Goal: Information Seeking & Learning: Check status

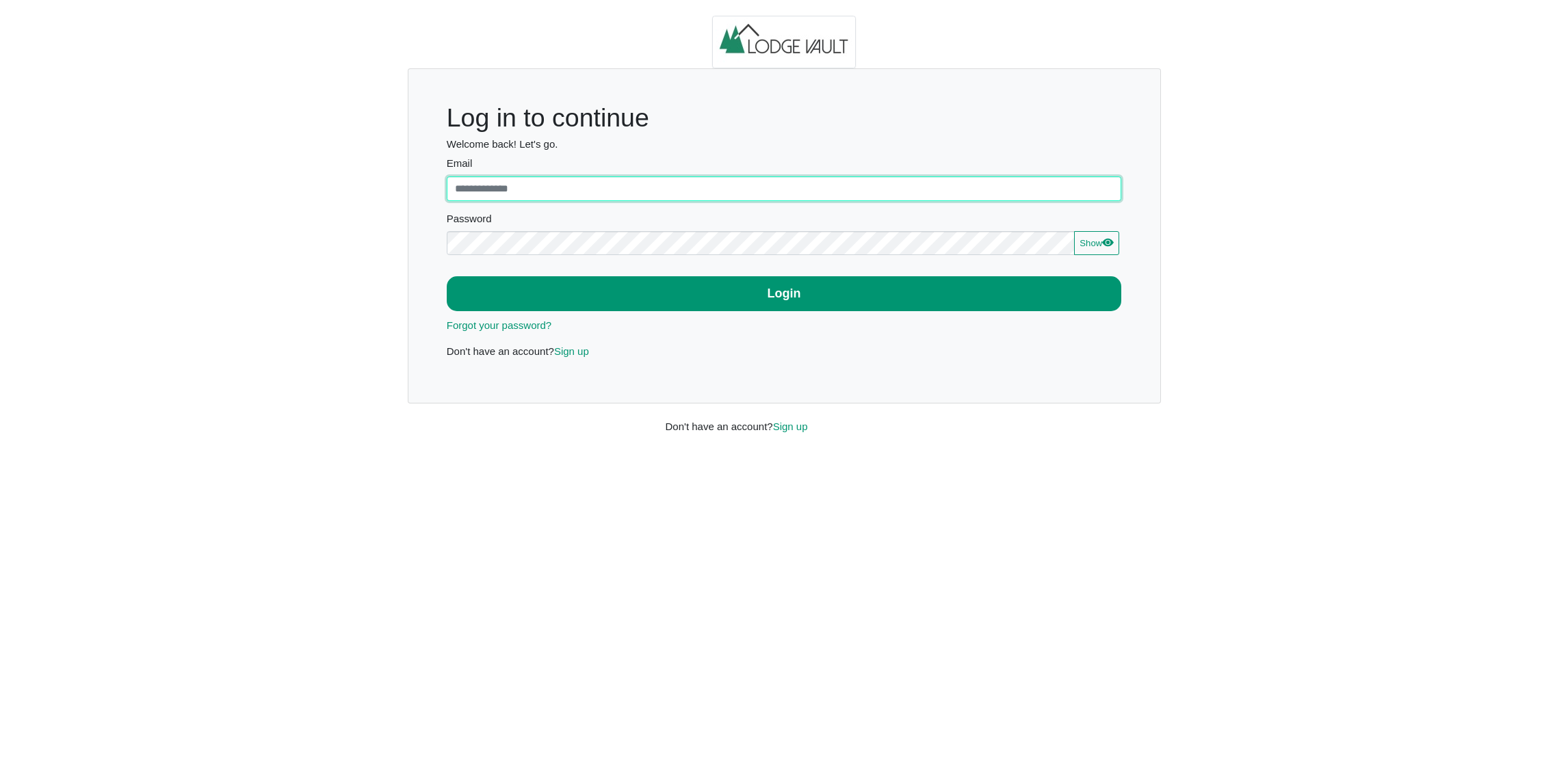
click at [632, 198] on input "Email" at bounding box center [784, 189] width 676 height 25
type input "**********"
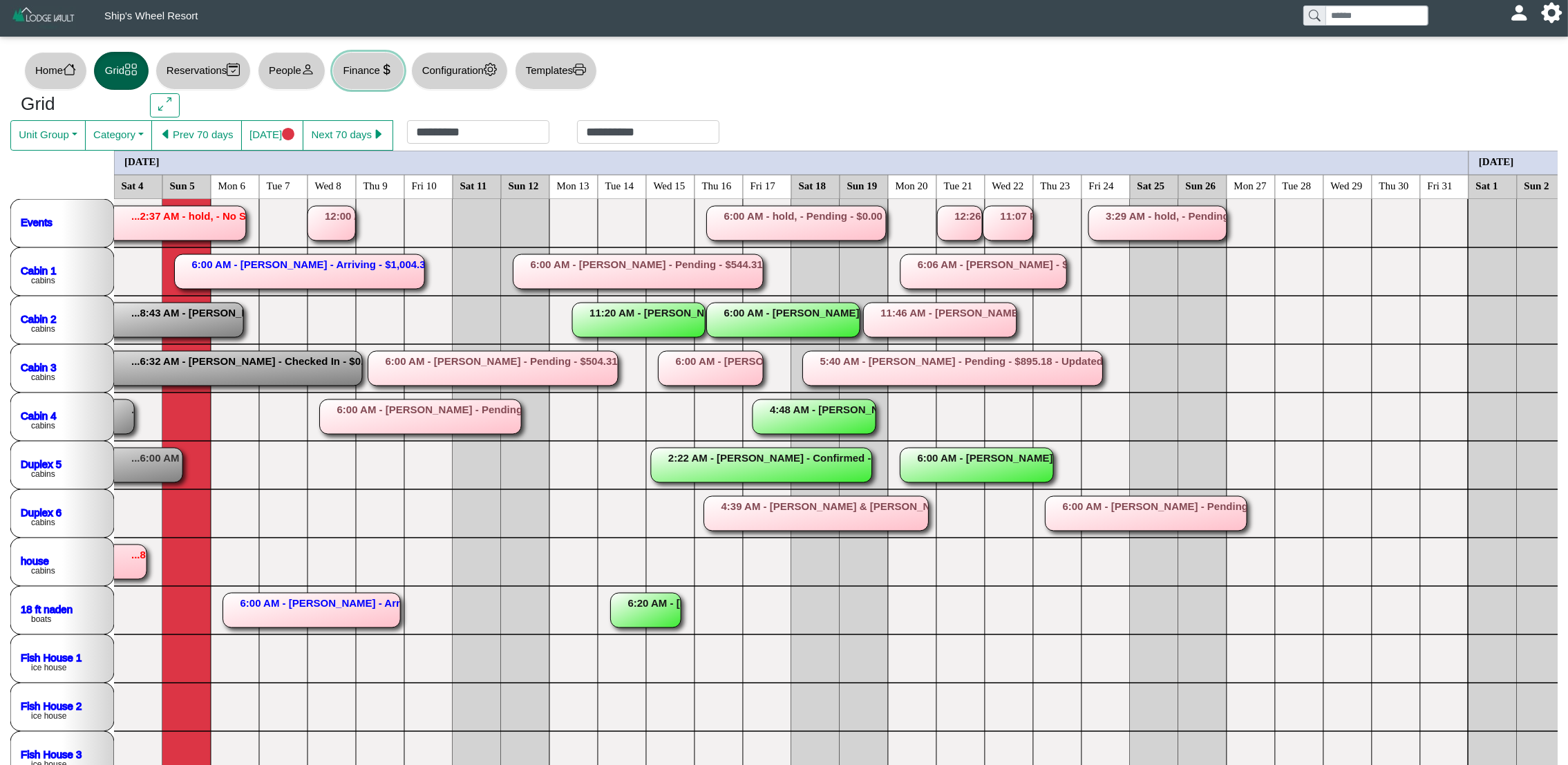
click at [380, 72] on button "Finance" at bounding box center [368, 70] width 72 height 38
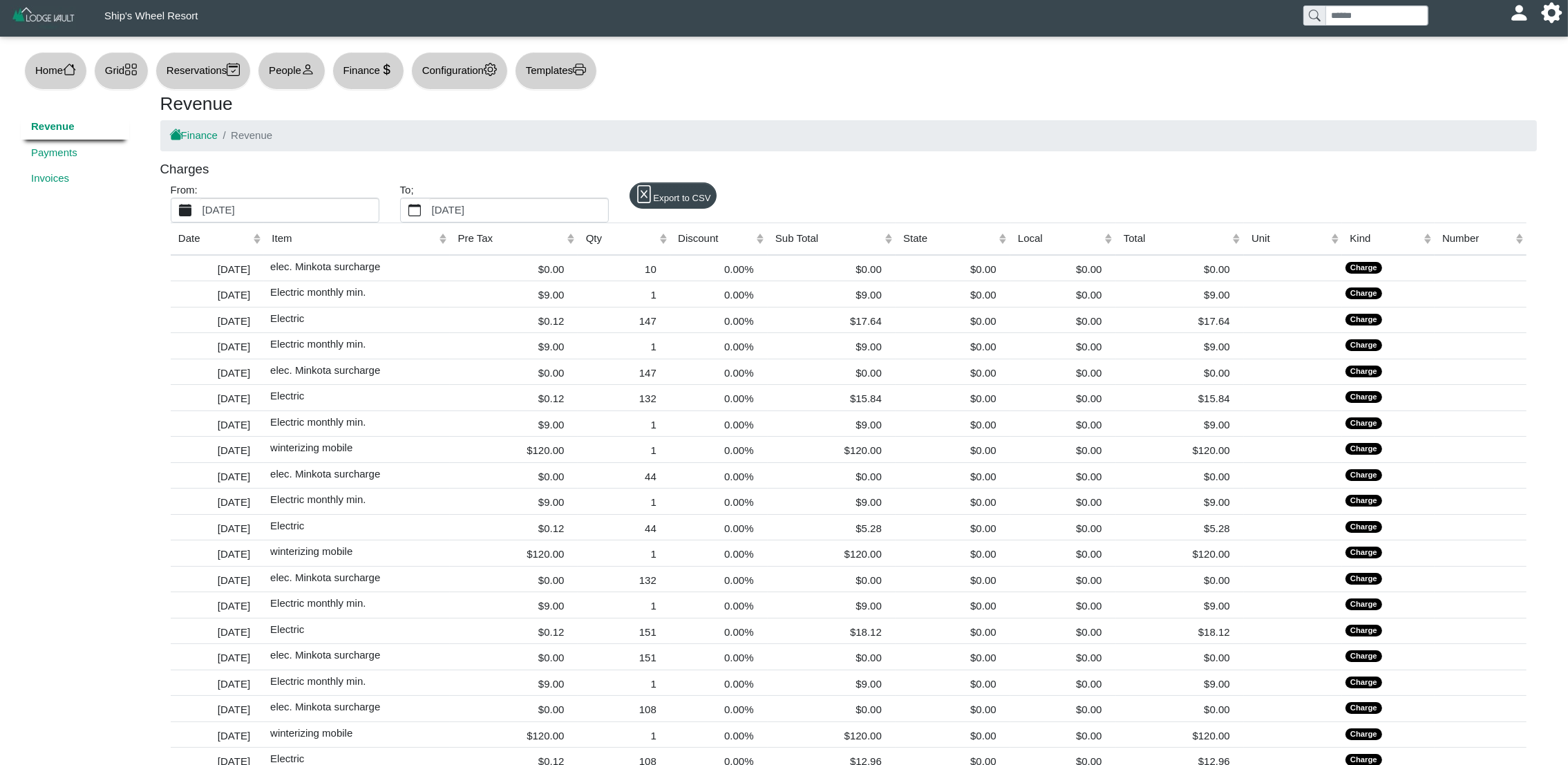
click at [329, 202] on label "[DATE]" at bounding box center [289, 209] width 179 height 23
click at [200, 202] on button "[DATE]" at bounding box center [185, 209] width 29 height 23
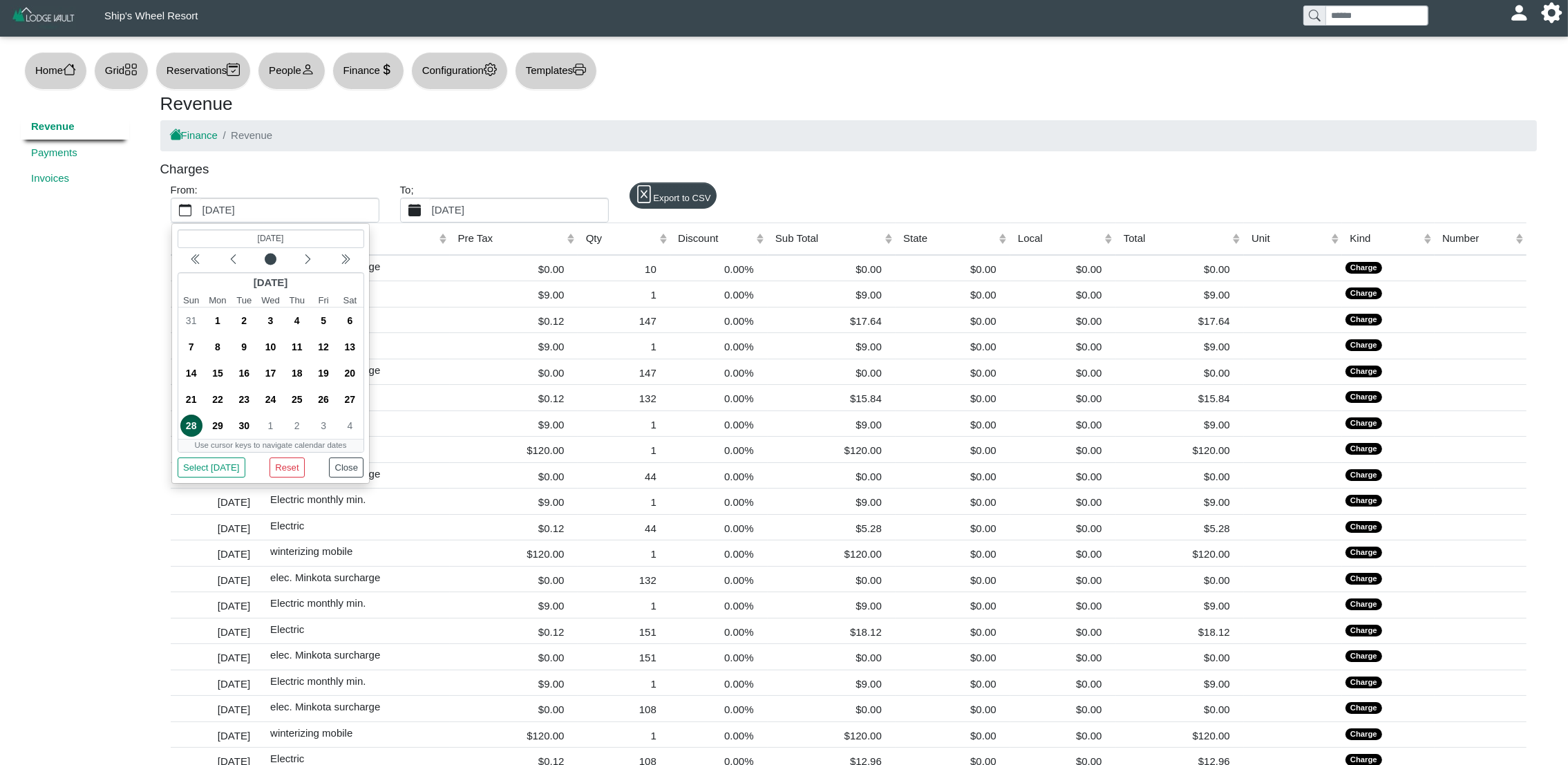
click at [468, 215] on label "[DATE]" at bounding box center [519, 209] width 179 height 23
click at [429, 215] on button "[DATE]" at bounding box center [414, 209] width 29 height 23
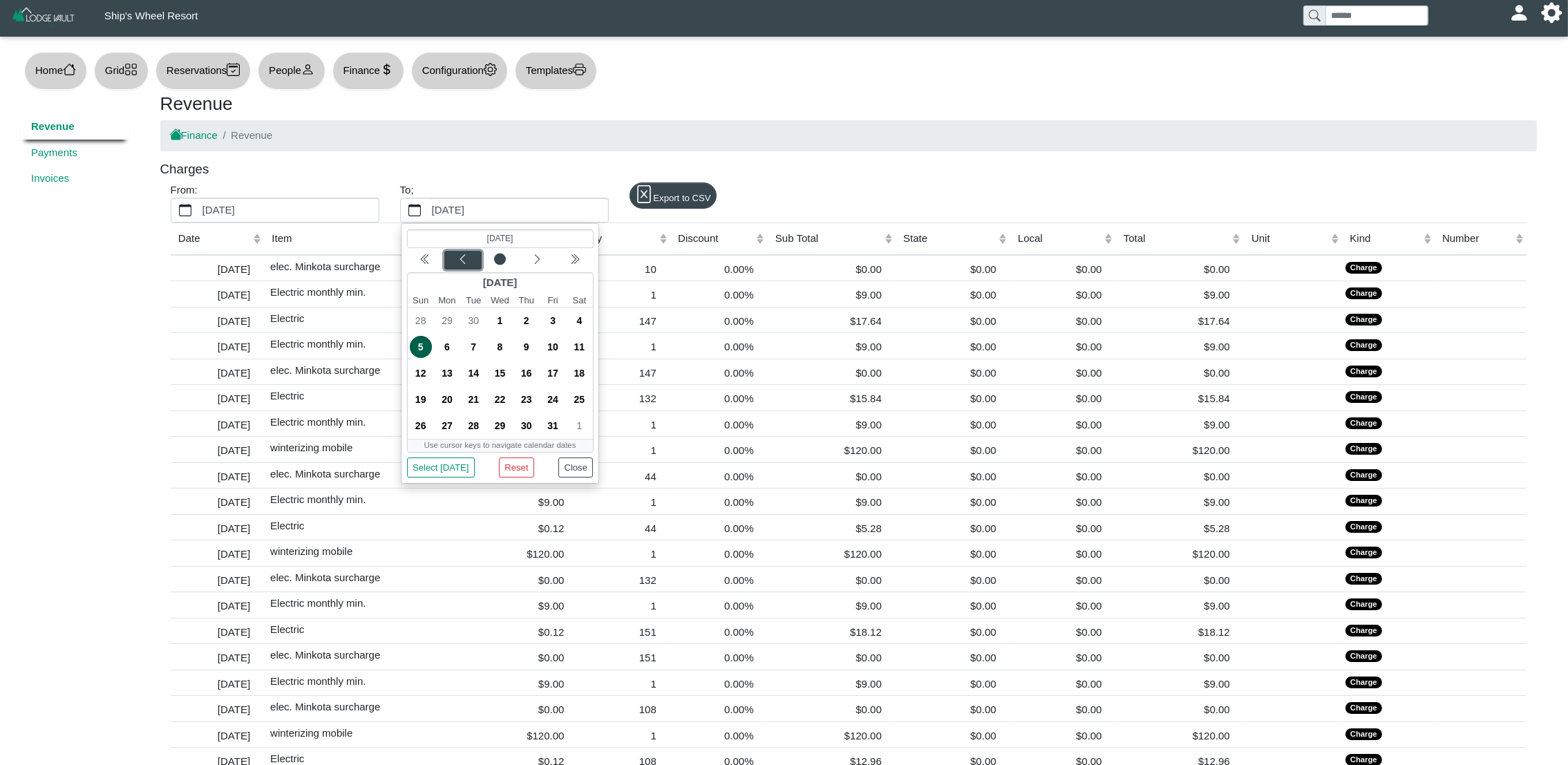
click at [466, 265] on icon "chevron left" at bounding box center [462, 259] width 11 height 11
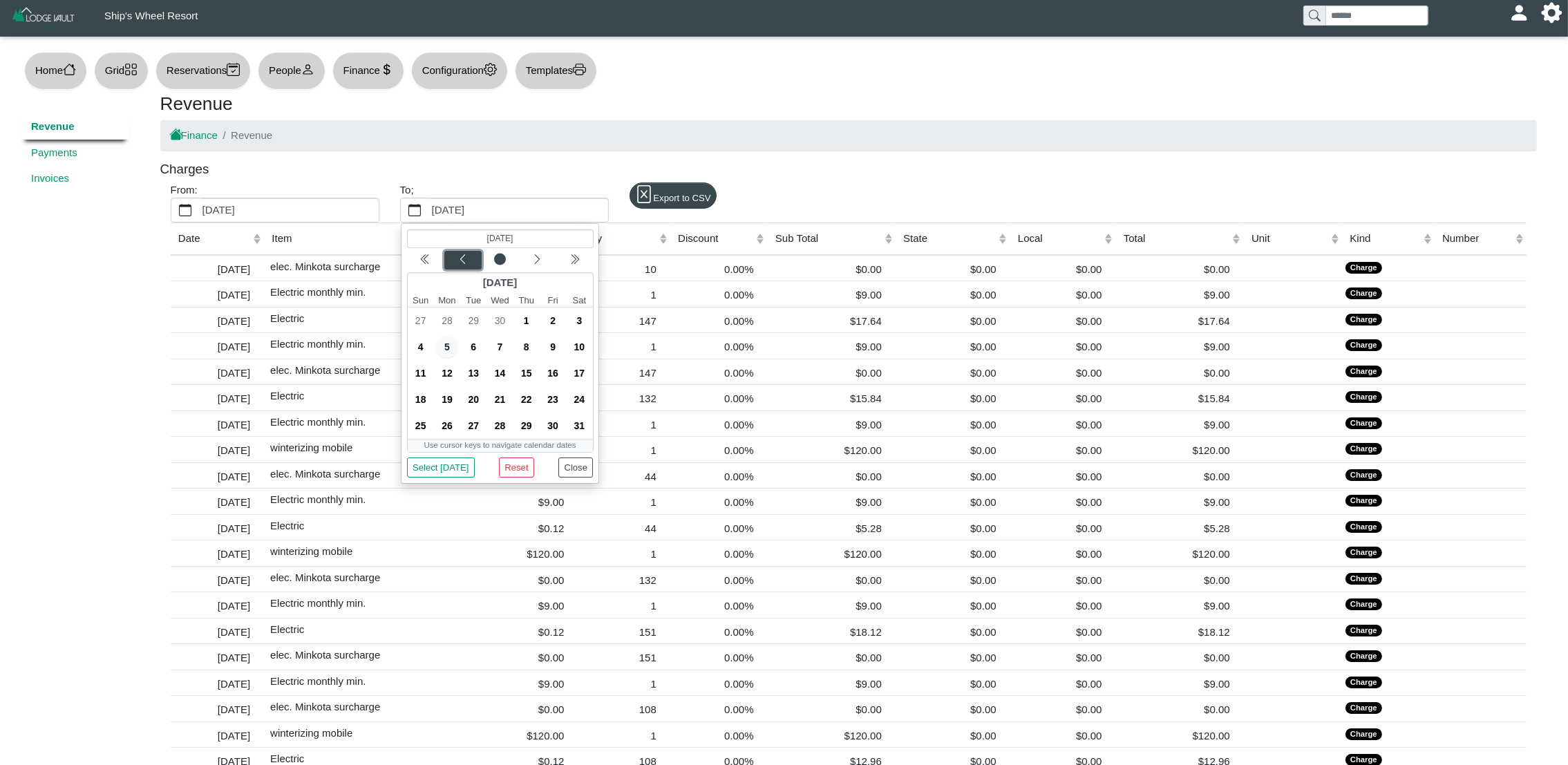
click at [466, 265] on icon "chevron left" at bounding box center [462, 259] width 11 height 11
click at [447, 324] on span "31" at bounding box center [447, 321] width 22 height 22
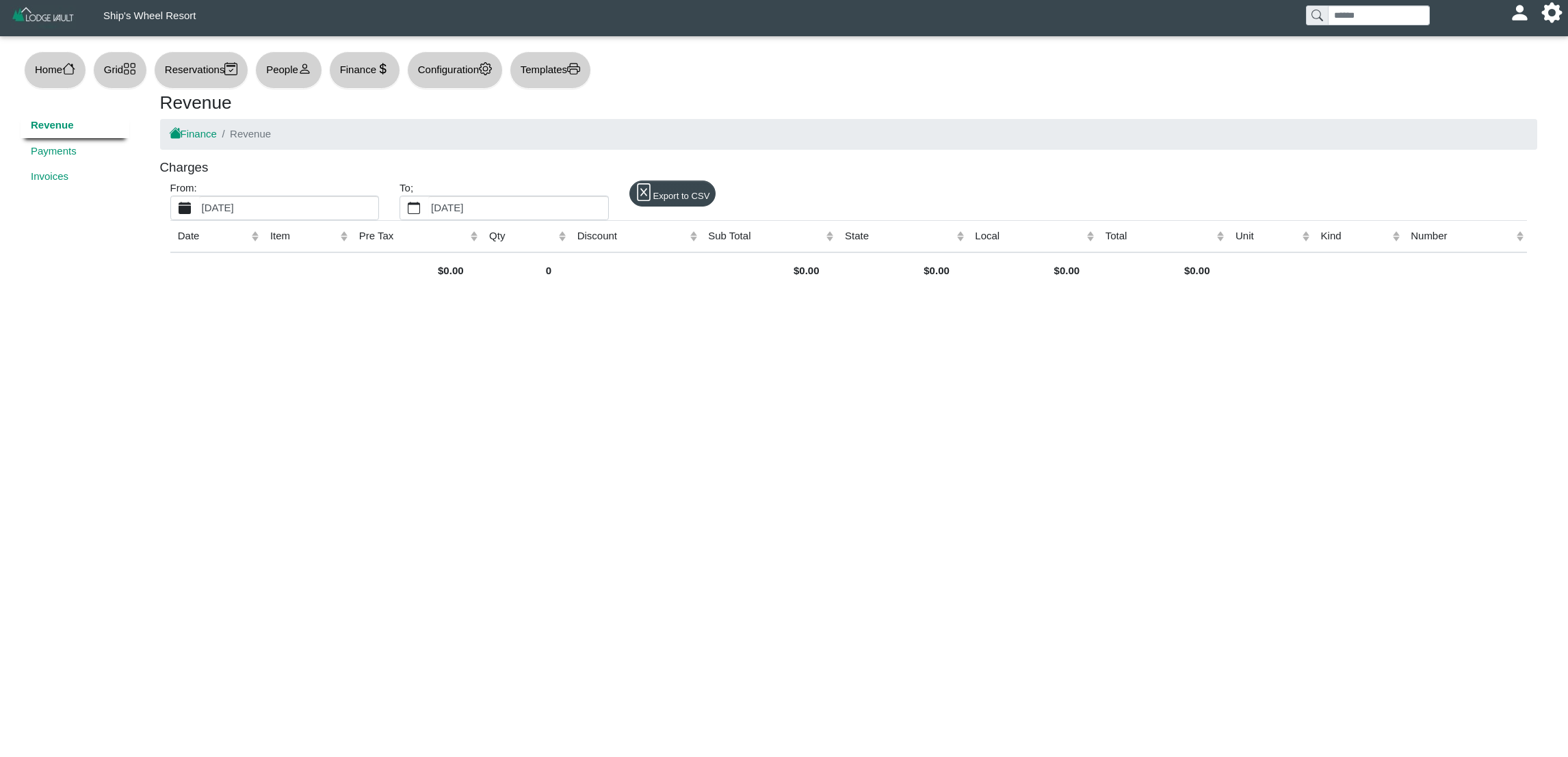
click at [267, 218] on label "[DATE]" at bounding box center [288, 207] width 179 height 23
click at [199, 218] on button "[DATE]" at bounding box center [185, 207] width 28 height 23
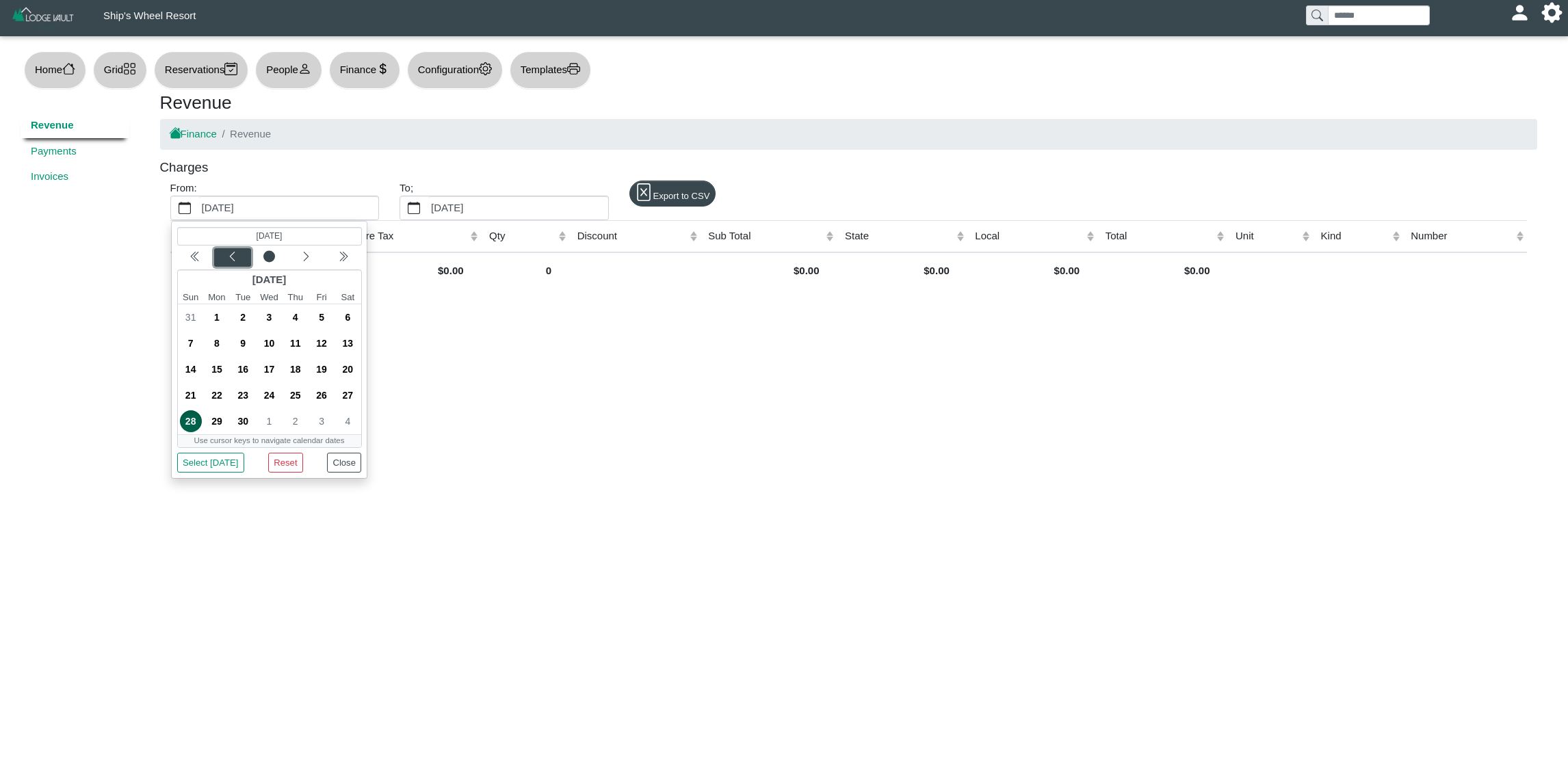
click at [232, 262] on icon "chevron left" at bounding box center [232, 256] width 11 height 11
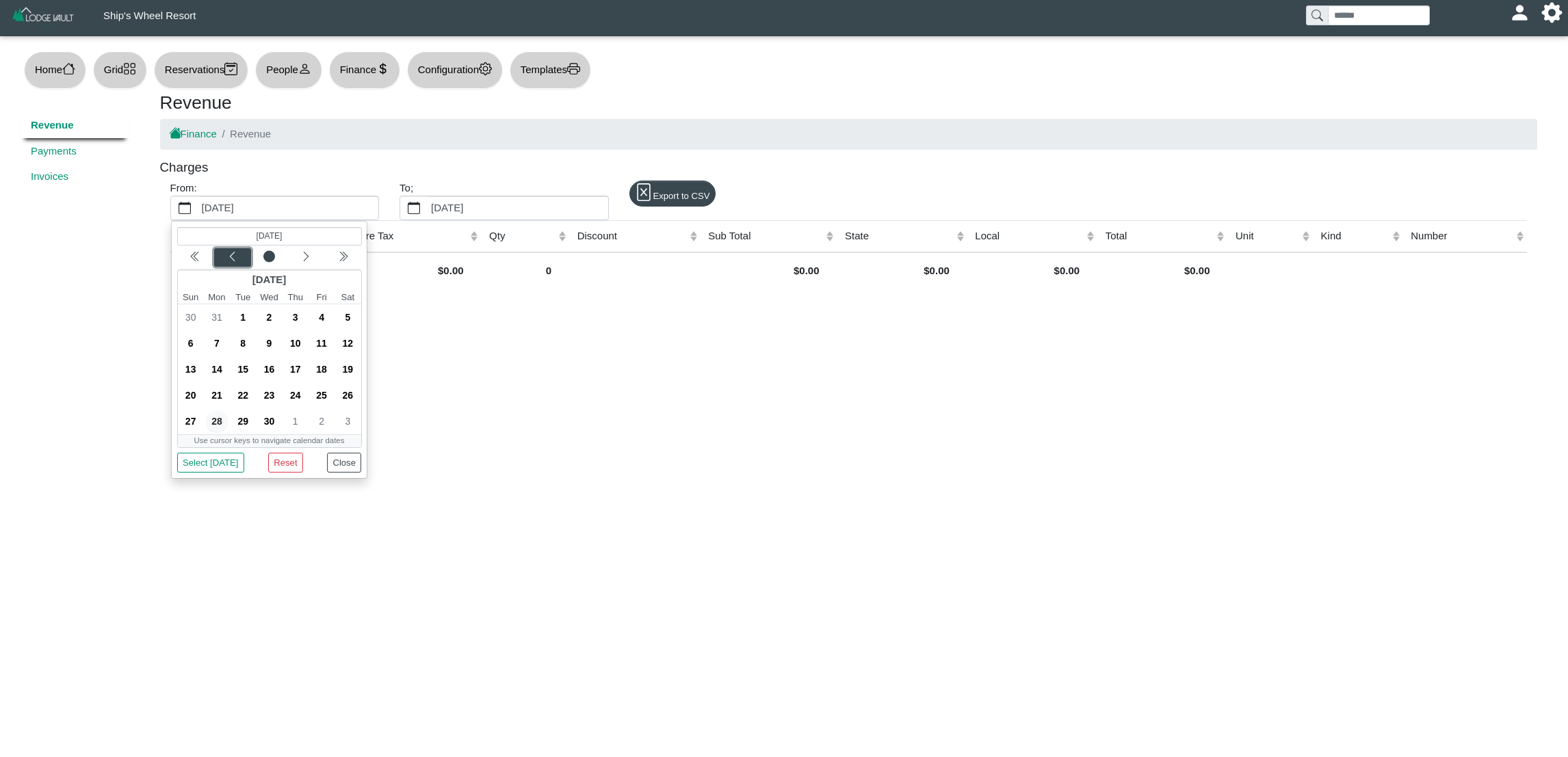
click at [232, 262] on icon "chevron left" at bounding box center [232, 256] width 11 height 11
click at [189, 317] on span "1" at bounding box center [190, 318] width 22 height 22
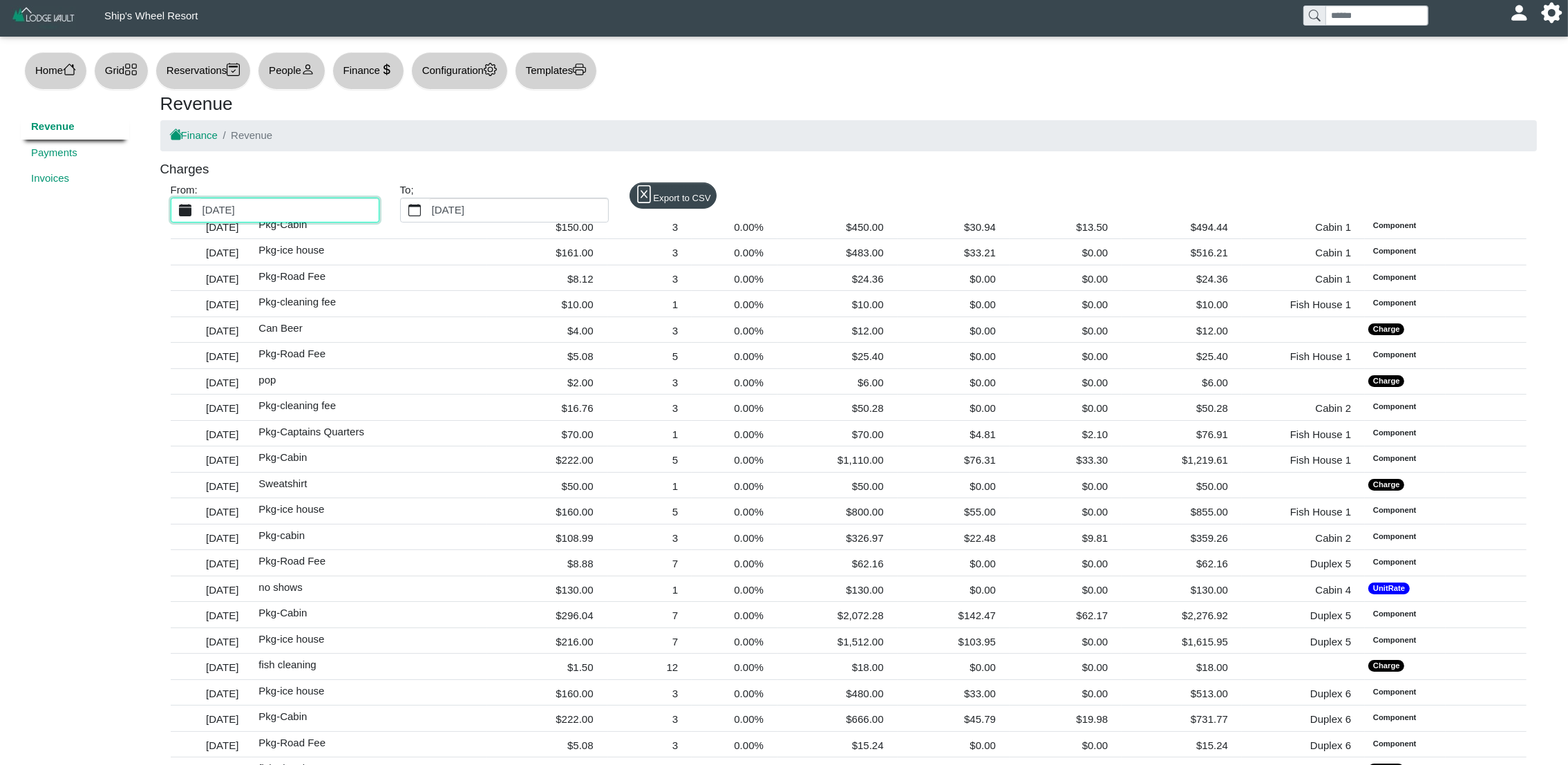
scroll to position [6935, 0]
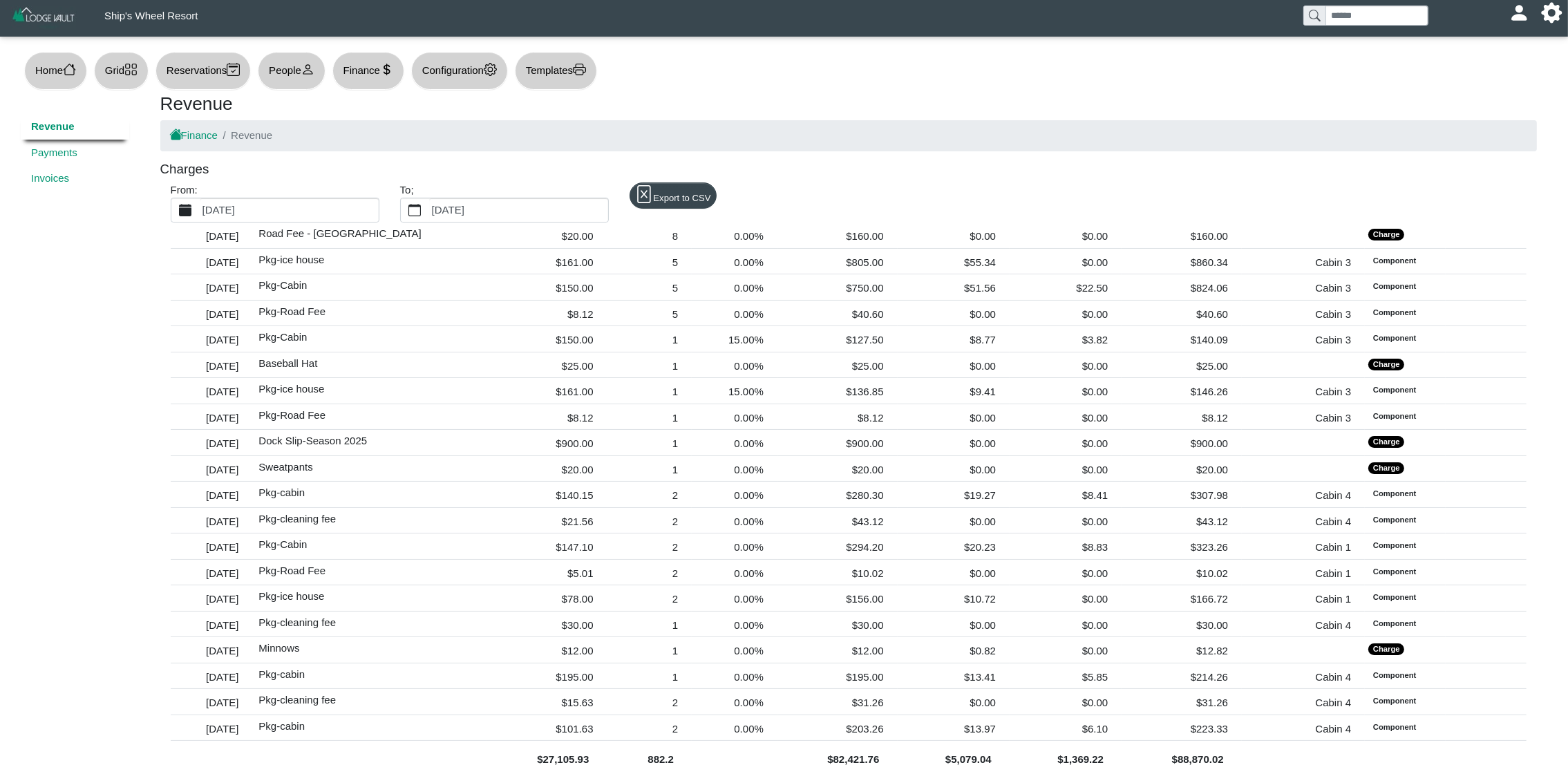
click at [302, 204] on label "[DATE]" at bounding box center [289, 209] width 179 height 23
click at [200, 204] on button "[DATE]" at bounding box center [185, 209] width 29 height 23
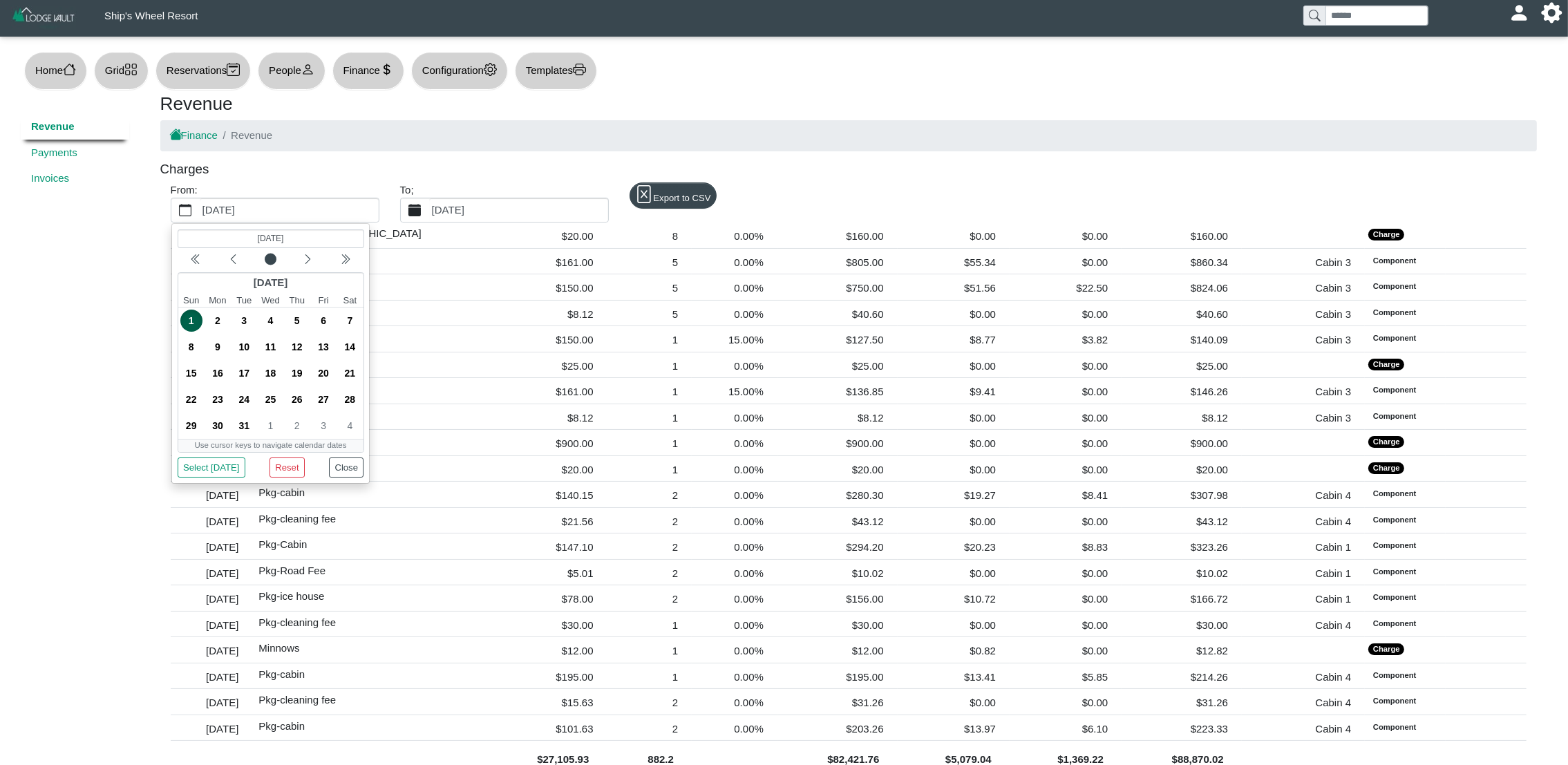
click at [541, 210] on label "[DATE]" at bounding box center [519, 209] width 179 height 23
click at [429, 210] on button "[DATE]" at bounding box center [414, 209] width 29 height 23
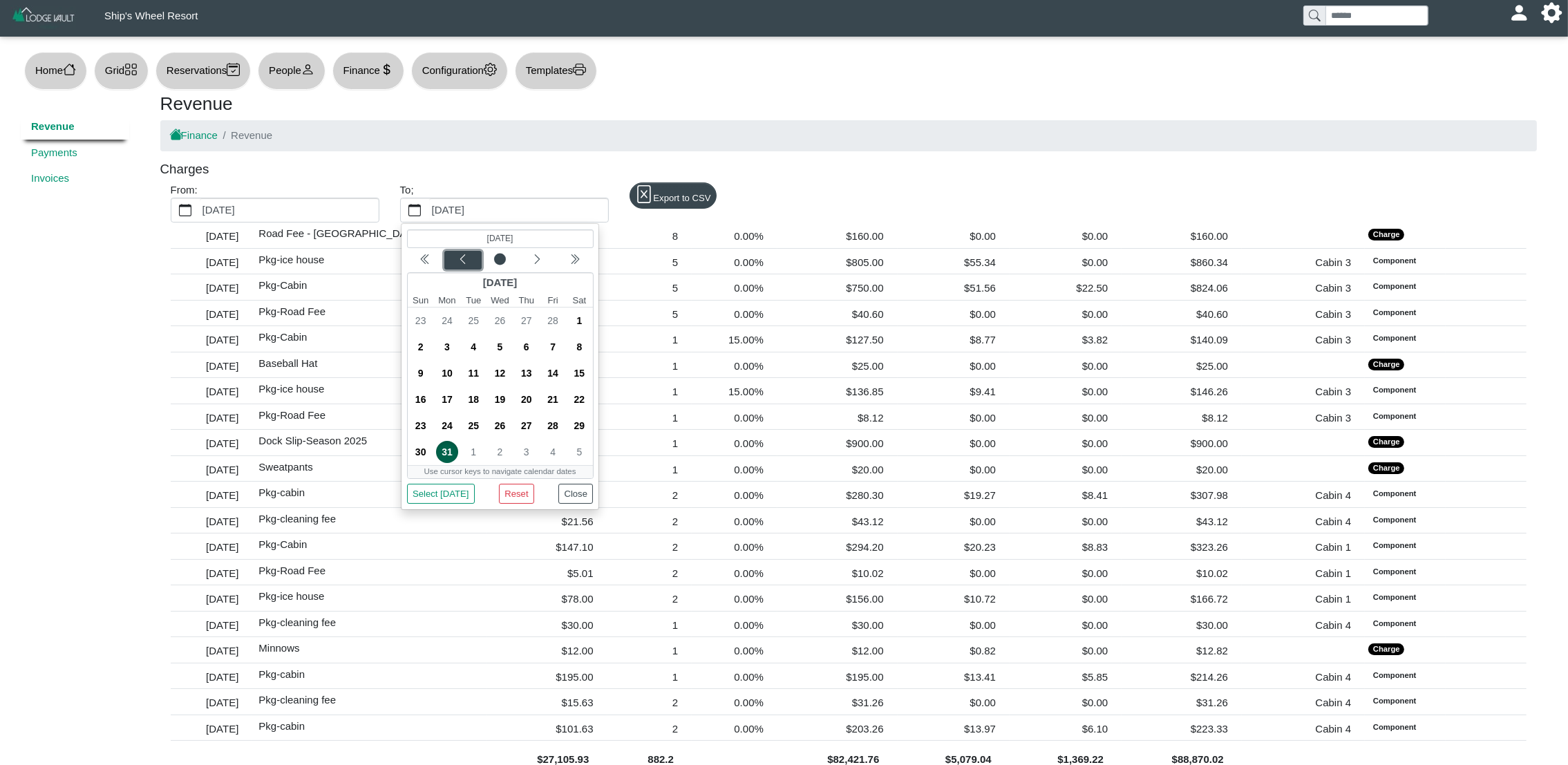
click at [455, 258] on div "Previous month" at bounding box center [462, 260] width 32 height 14
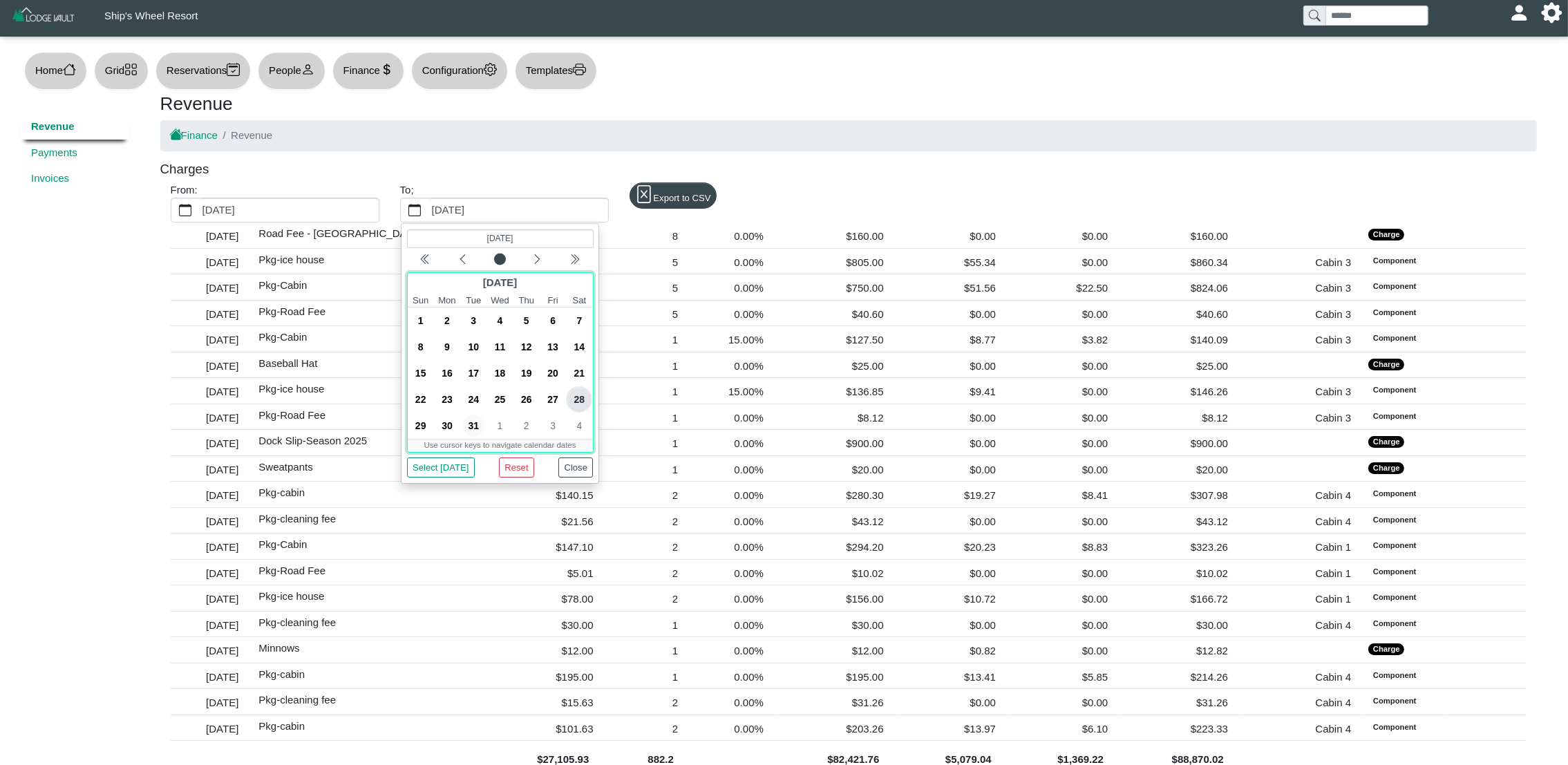
click at [474, 432] on span "31" at bounding box center [473, 426] width 22 height 22
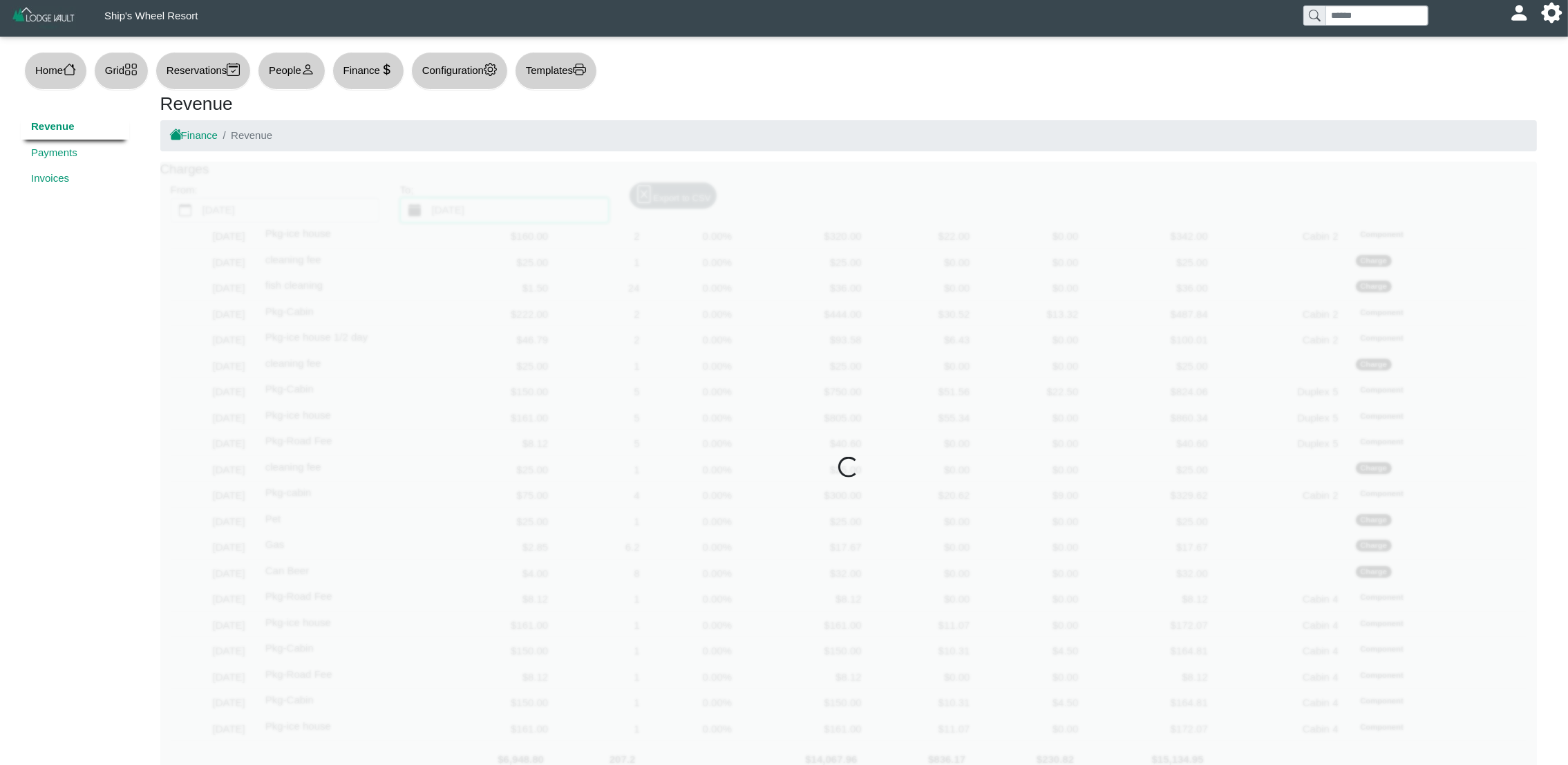
scroll to position [1518, 0]
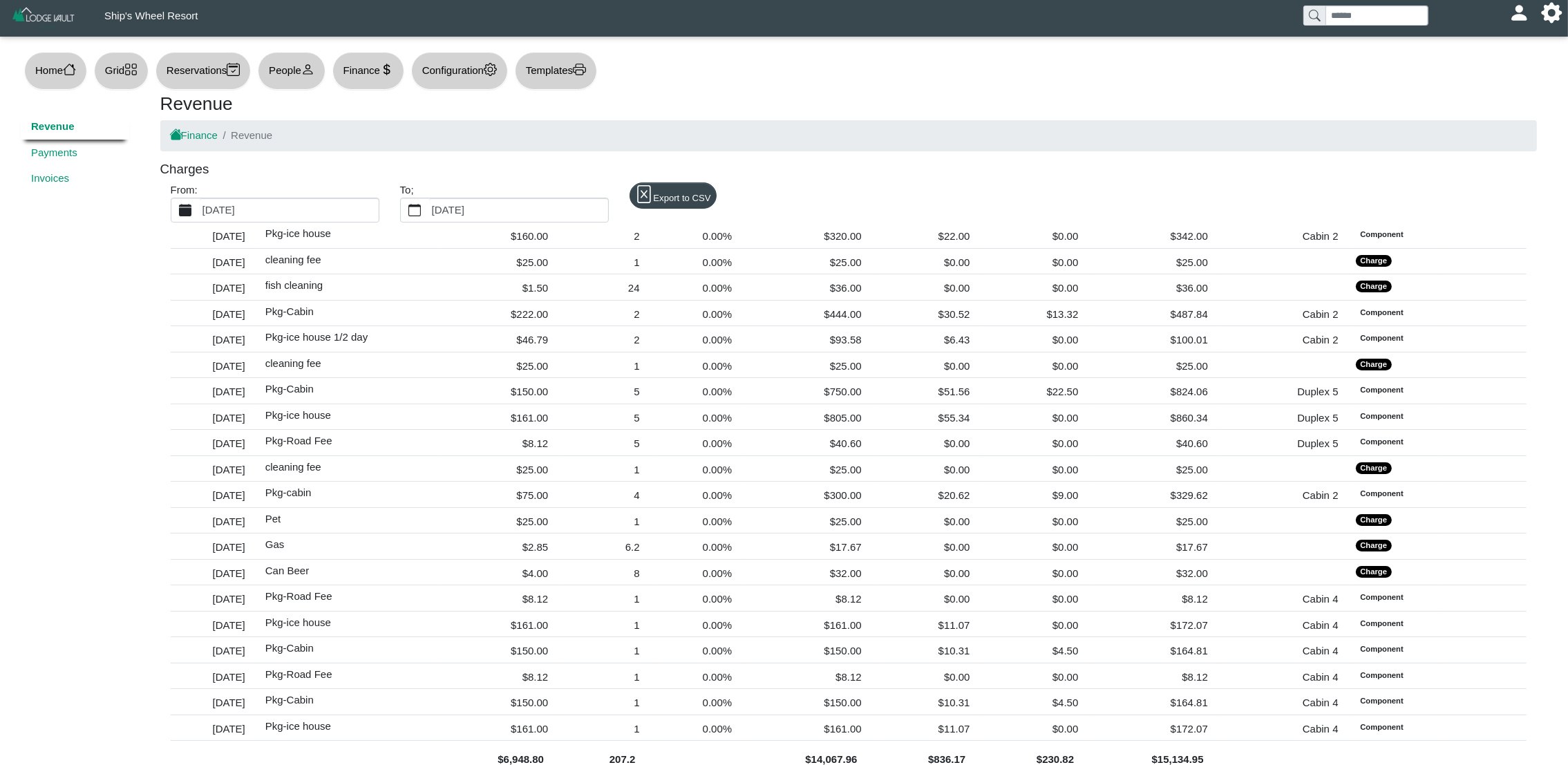
click at [312, 204] on label "[DATE]" at bounding box center [289, 209] width 179 height 23
click at [200, 204] on button "[DATE]" at bounding box center [185, 209] width 29 height 23
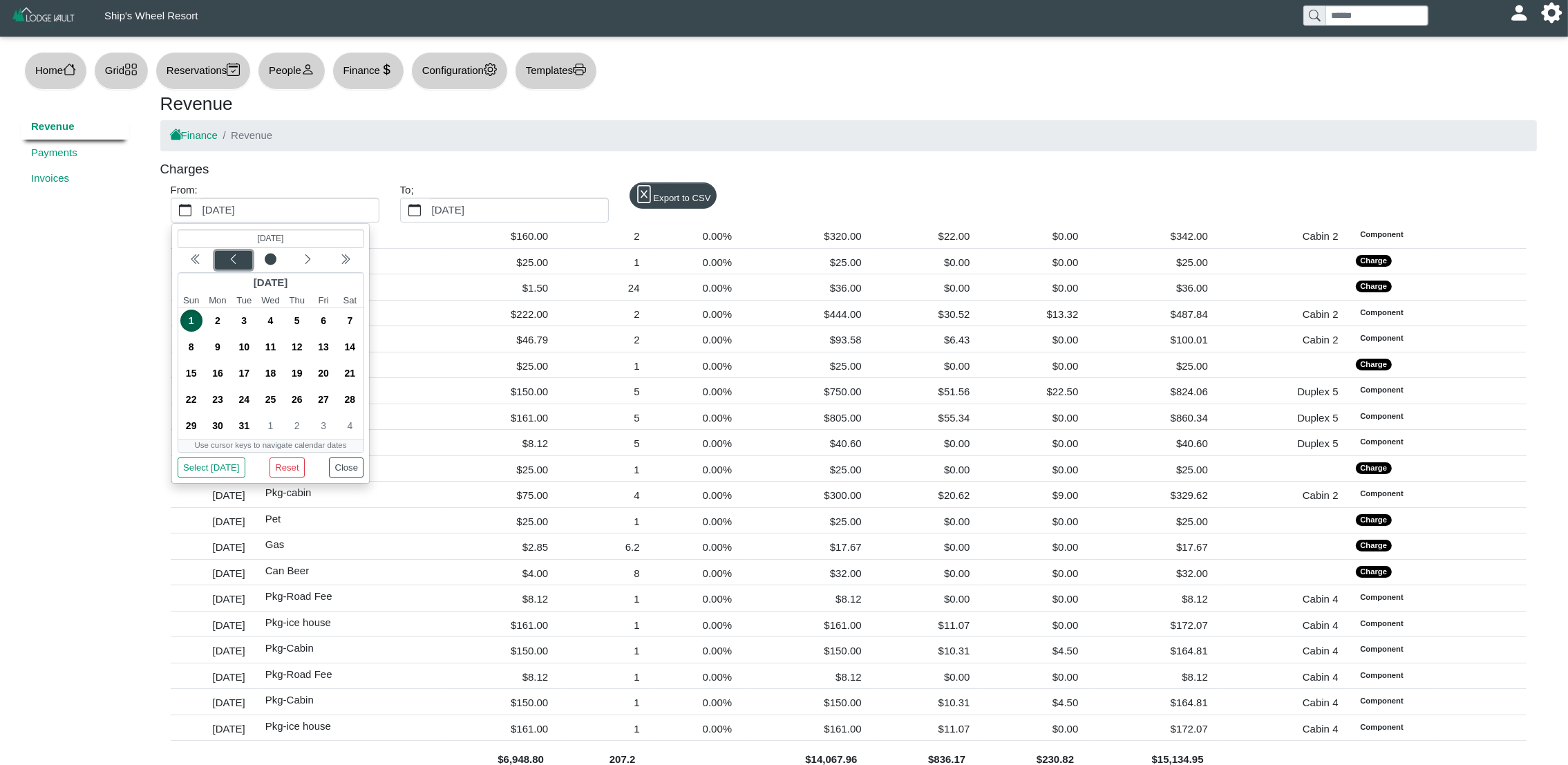
click at [221, 259] on div "Previous month" at bounding box center [233, 260] width 32 height 14
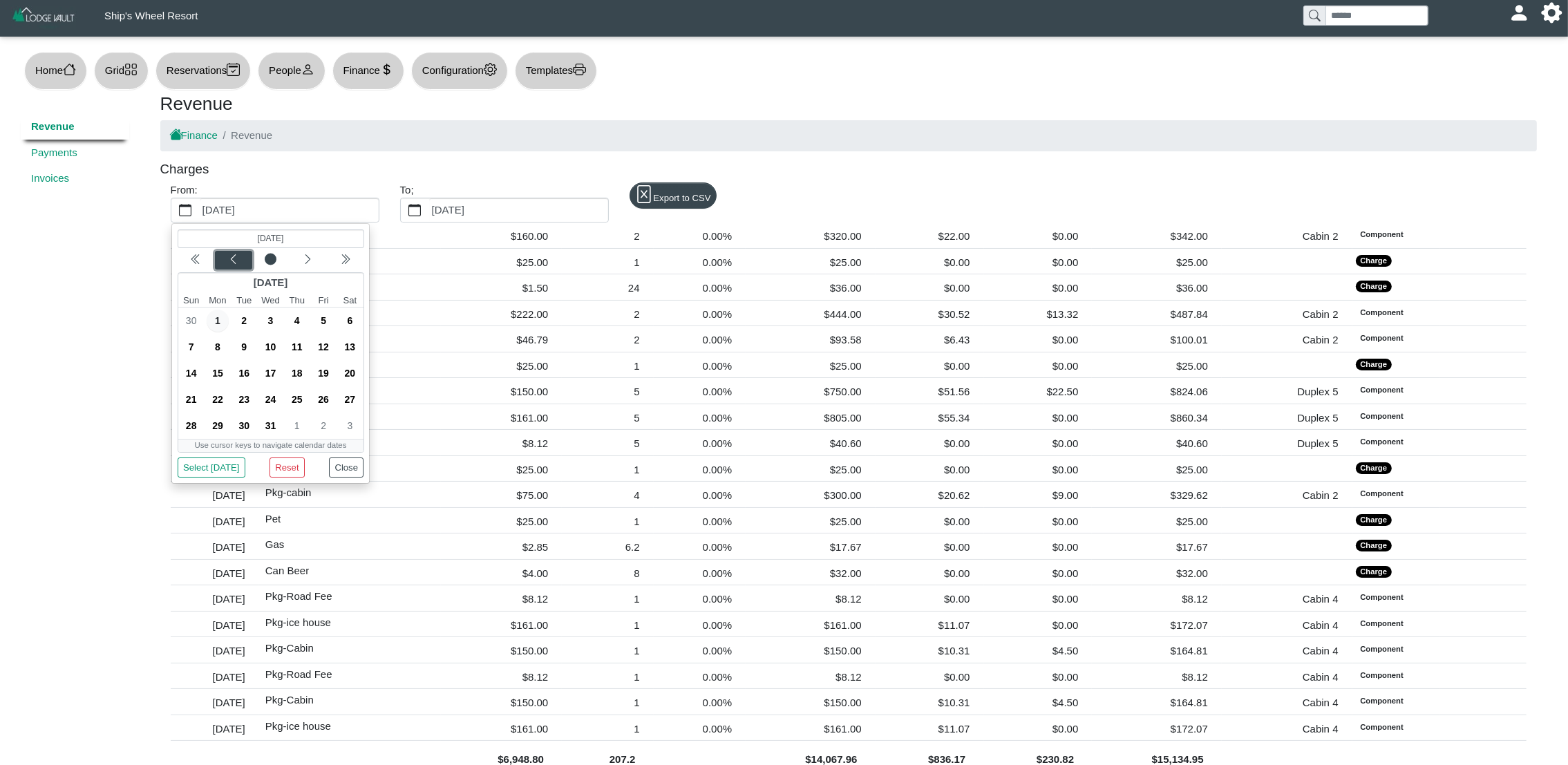
click at [221, 259] on div "Previous month" at bounding box center [233, 260] width 32 height 14
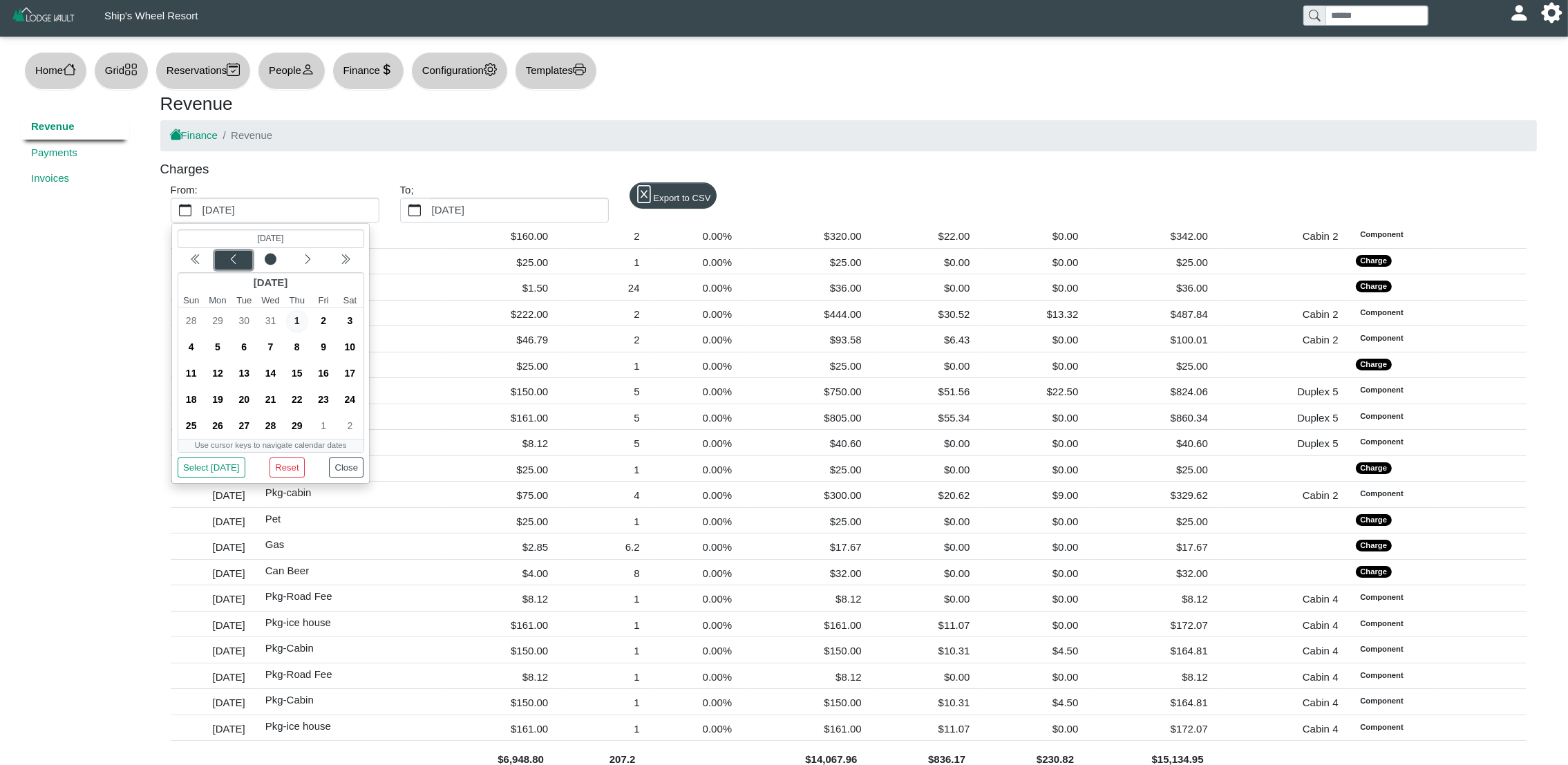
click at [221, 259] on div "Previous month" at bounding box center [233, 260] width 32 height 14
click at [218, 324] on span "1" at bounding box center [217, 321] width 22 height 22
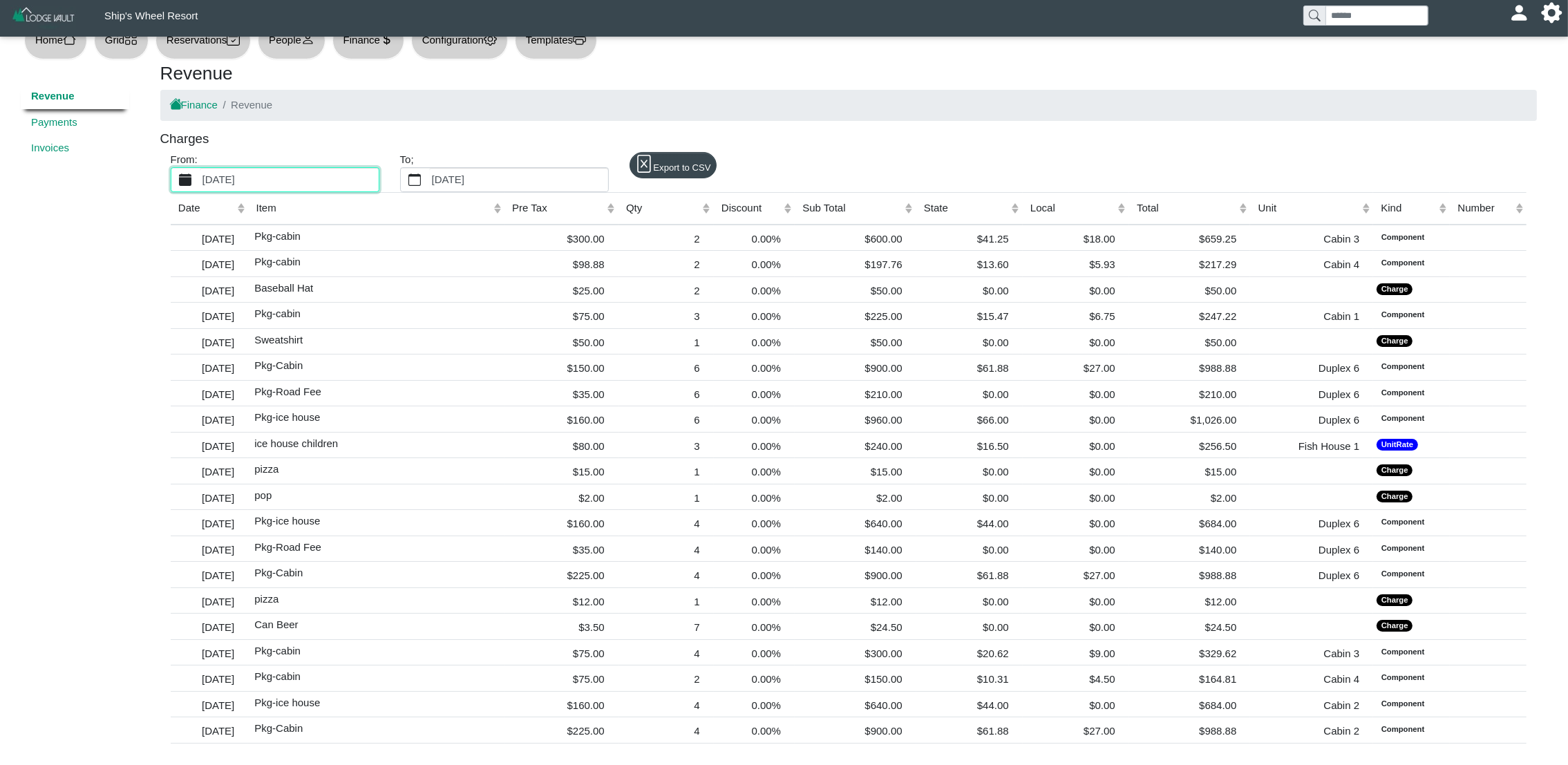
scroll to position [33262, 0]
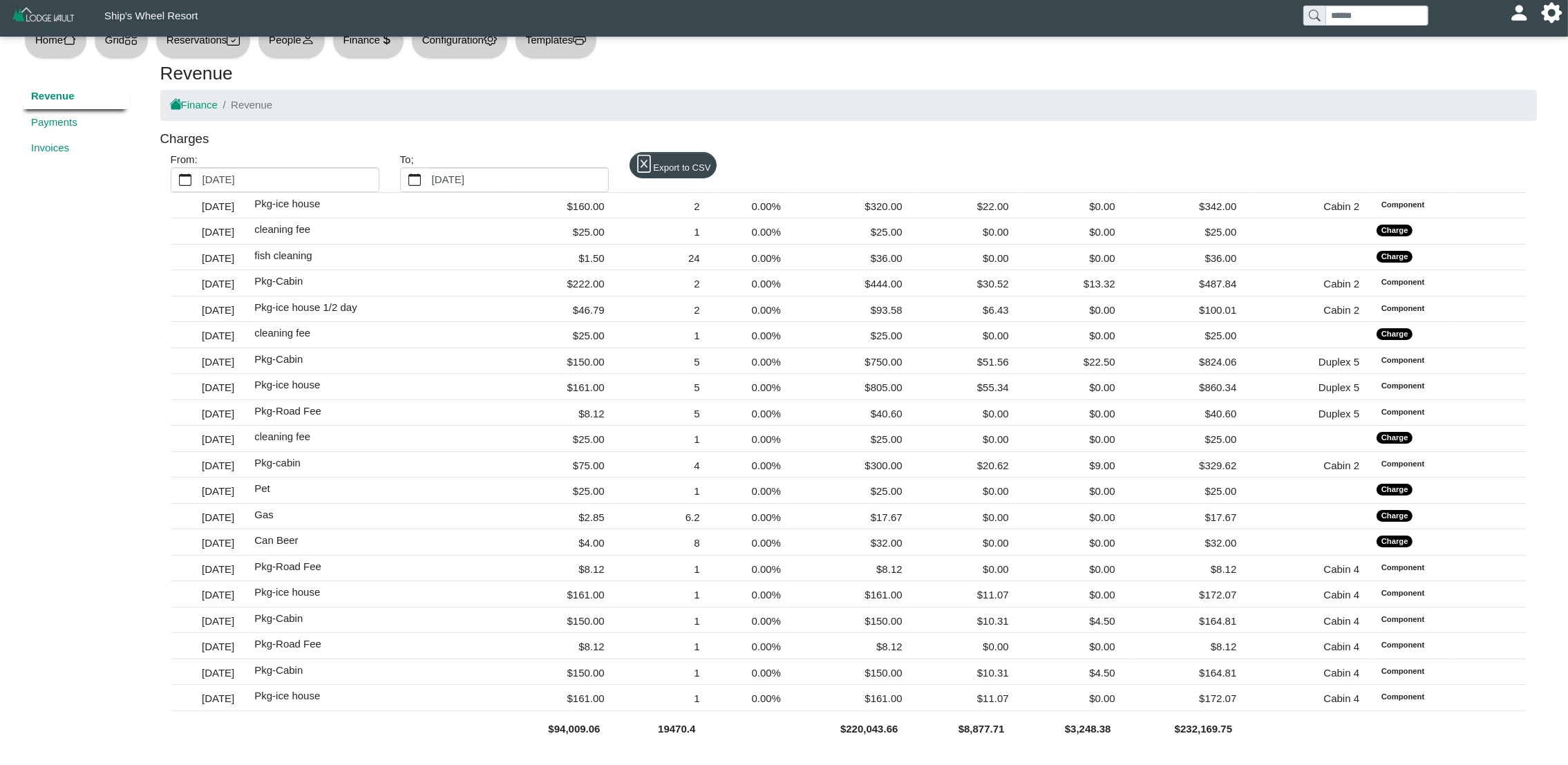
click at [868, 732] on b "$220,043.66" at bounding box center [869, 729] width 57 height 12
drag, startPoint x: 826, startPoint y: 727, endPoint x: 888, endPoint y: 732, distance: 62.2
click at [888, 732] on div "$220,043.66" at bounding box center [855, 728] width 105 height 19
copy b "$220,043.66"
